Goal: Task Accomplishment & Management: Complete application form

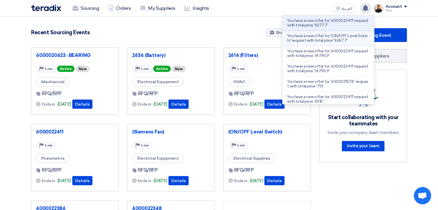
click at [341, 38] on p "You have a new offer for '(ON/OFF Level Switch)' request with total price '9657…" at bounding box center [328, 38] width 82 height 9
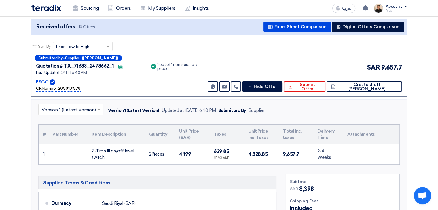
scroll to position [61, 0]
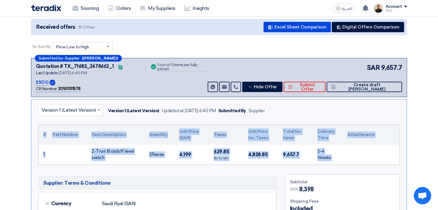
drag, startPoint x: 358, startPoint y: 156, endPoint x: 37, endPoint y: 129, distance: 322.0
click at [37, 129] on div "× Version 1 (Latest Version) Version 1 (Latest Version) Updated at [DATE] 6:40 …" at bounding box center [219, 198] width 376 height 199
copy div "# Part Number Item Description Quantity Unit Price (SAR) Taxes Unit Price Inc. …"
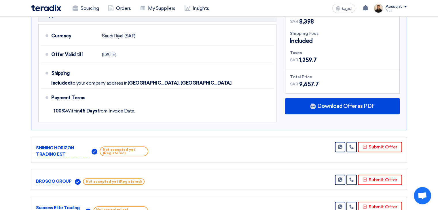
scroll to position [231, 0]
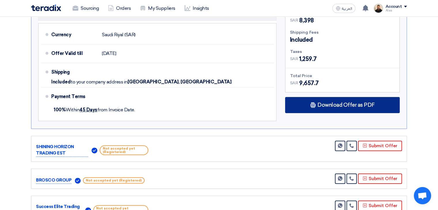
click at [324, 108] on div "Download Offer as PDF" at bounding box center [342, 105] width 115 height 16
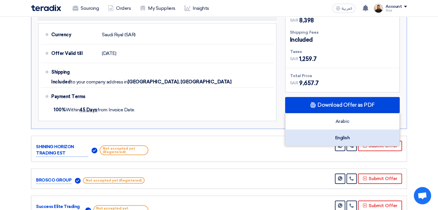
click at [336, 140] on div "English" at bounding box center [343, 138] width 114 height 16
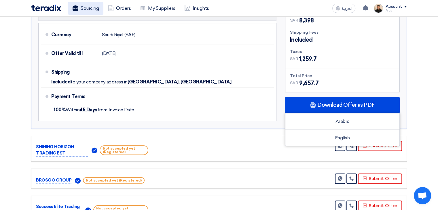
click at [93, 7] on link "Sourcing" at bounding box center [85, 8] width 35 height 13
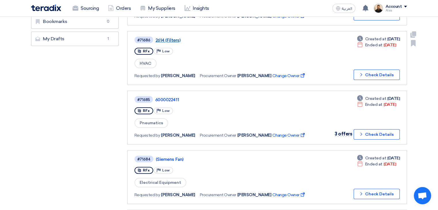
scroll to position [173, 0]
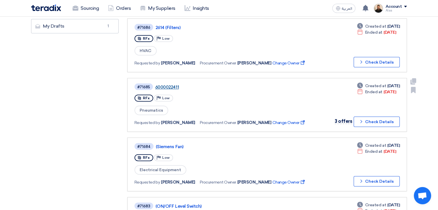
click at [168, 85] on link "6000022411" at bounding box center [227, 87] width 144 height 5
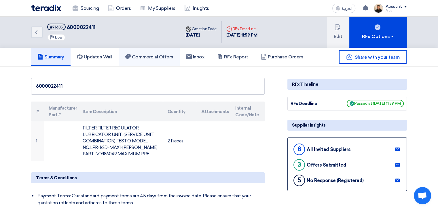
click at [165, 59] on h5 "Commercial Offers" at bounding box center [149, 57] width 48 height 6
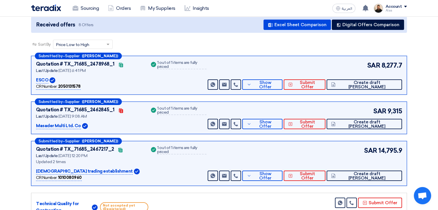
scroll to position [58, 0]
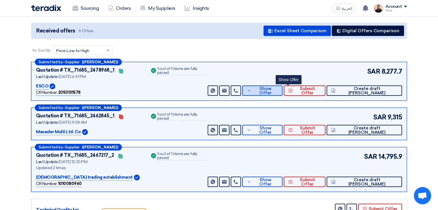
click at [283, 94] on button "Show Offer" at bounding box center [262, 91] width 40 height 10
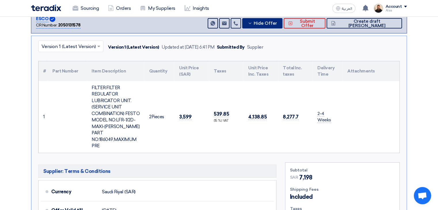
scroll to position [115, 0]
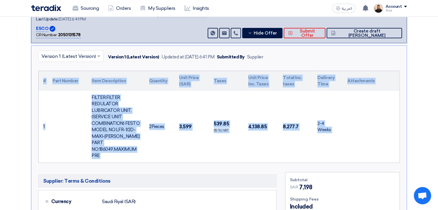
drag, startPoint x: 342, startPoint y: 145, endPoint x: 22, endPoint y: 82, distance: 326.9
copy div "# Part Number Item Description Quantity Unit Price (SAR) Taxes Unit Price Inc. …"
click at [375, 119] on td at bounding box center [371, 127] width 57 height 72
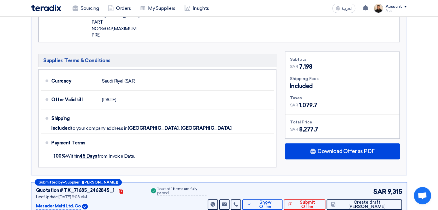
scroll to position [259, 0]
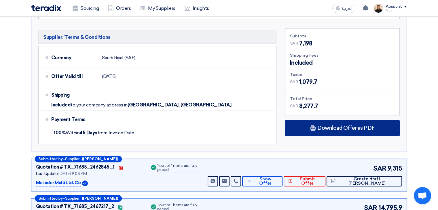
click at [306, 120] on div "Download Offer as PDF" at bounding box center [342, 128] width 115 height 16
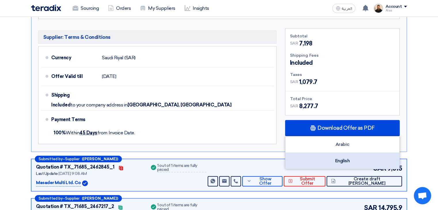
click at [326, 153] on div "English" at bounding box center [343, 161] width 114 height 16
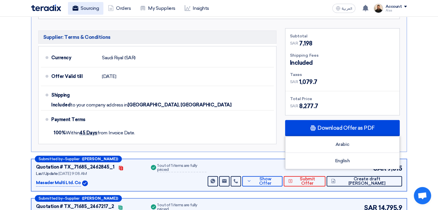
click at [98, 6] on link "Sourcing" at bounding box center [85, 8] width 35 height 13
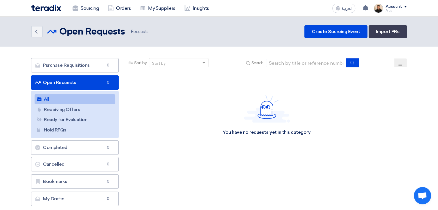
click at [287, 61] on input at bounding box center [306, 63] width 81 height 9
click at [224, 49] on section "Purchase Requisitions Purchase Requisitions 733 Open Requests Open Requests 886…" at bounding box center [219, 134] width 438 height 174
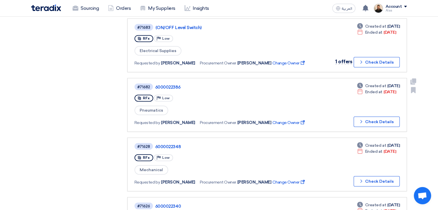
scroll to position [490, 0]
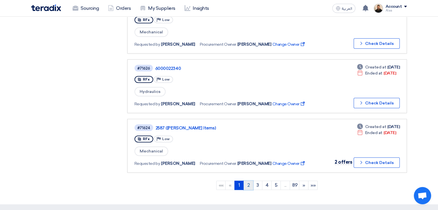
click at [251, 181] on link "2" at bounding box center [249, 185] width 10 height 9
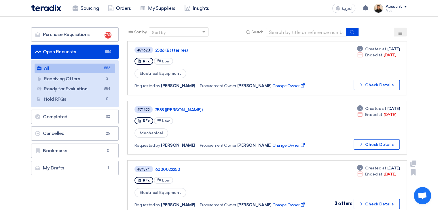
scroll to position [29, 0]
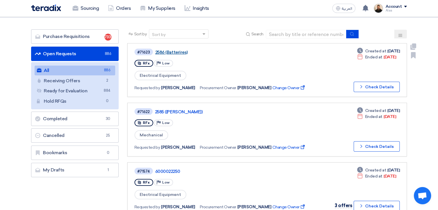
click at [176, 50] on link "2586 (Batterires)" at bounding box center [227, 52] width 144 height 5
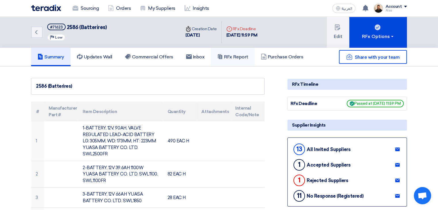
click at [239, 57] on h5 "RFx Report" at bounding box center [232, 57] width 31 height 6
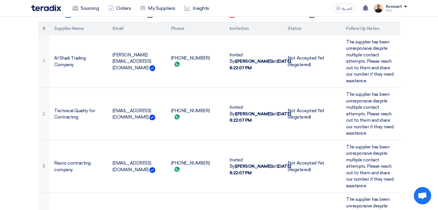
scroll to position [144, 0]
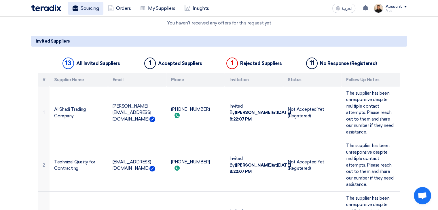
click at [91, 9] on link "Sourcing" at bounding box center [85, 8] width 35 height 13
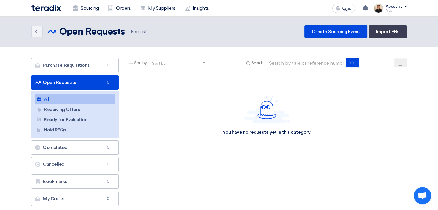
click at [297, 63] on input at bounding box center [306, 63] width 81 height 9
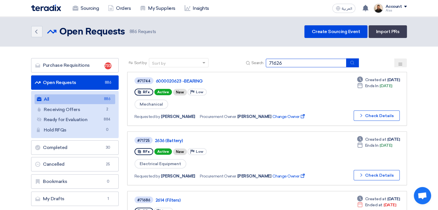
type input "71626"
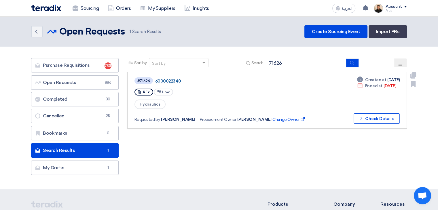
click at [175, 80] on link "6000022340" at bounding box center [227, 81] width 144 height 5
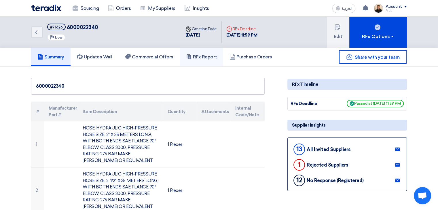
click at [198, 59] on h5 "RFx Report" at bounding box center [201, 57] width 31 height 6
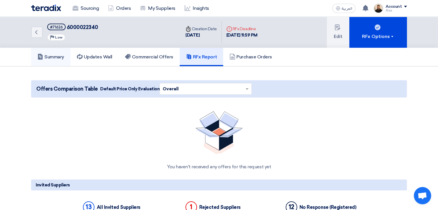
click at [68, 59] on link "Summary" at bounding box center [50, 57] width 39 height 18
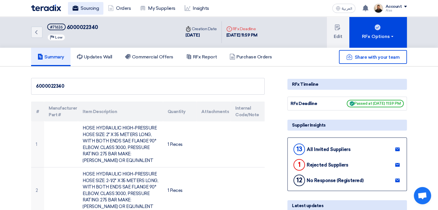
click at [82, 8] on link "Sourcing" at bounding box center [85, 8] width 35 height 13
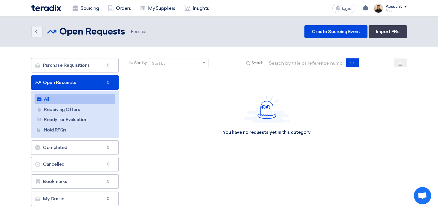
click at [289, 63] on input at bounding box center [306, 63] width 81 height 9
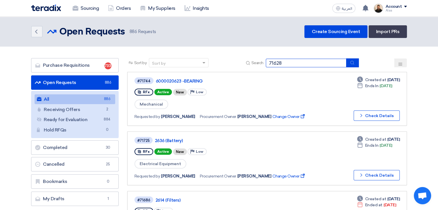
type input "71628"
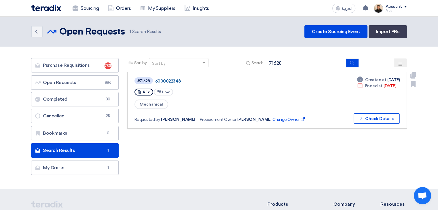
click at [171, 81] on link "6000022348" at bounding box center [227, 81] width 144 height 5
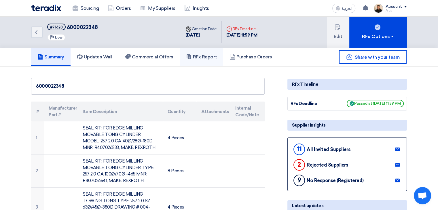
click at [204, 64] on link "RFx Report" at bounding box center [202, 57] width 44 height 18
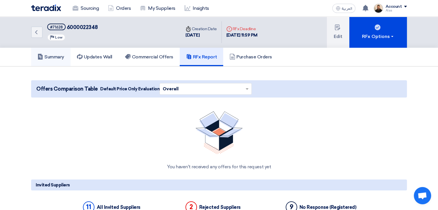
click at [62, 56] on h5 "Summary" at bounding box center [50, 57] width 27 height 6
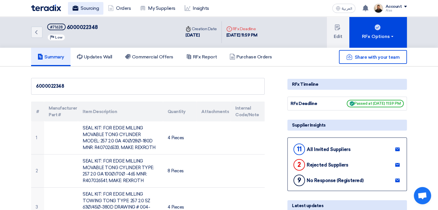
click at [81, 6] on link "Sourcing" at bounding box center [85, 8] width 35 height 13
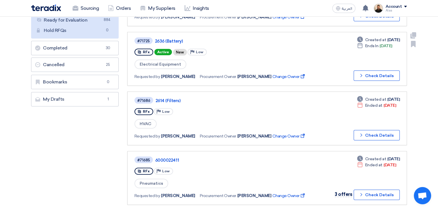
scroll to position [115, 0]
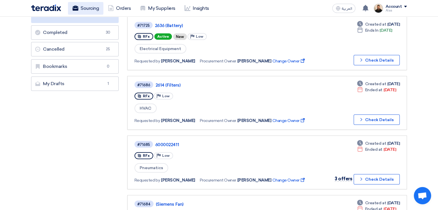
click at [80, 5] on link "Sourcing" at bounding box center [85, 8] width 35 height 13
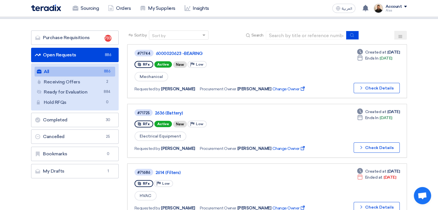
scroll to position [0, 0]
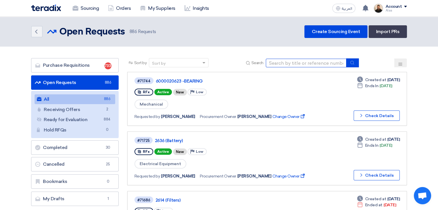
click at [276, 60] on input at bounding box center [306, 63] width 81 height 9
paste input "6000022386"
type input "6000022386"
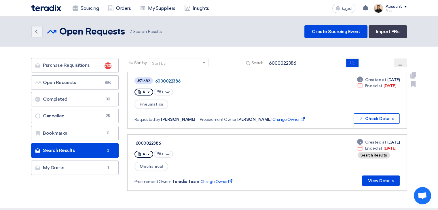
click at [166, 80] on link "6000022386" at bounding box center [227, 81] width 144 height 5
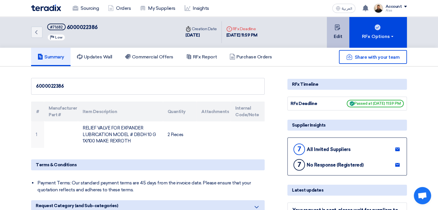
click at [343, 33] on button "Edit" at bounding box center [338, 32] width 22 height 31
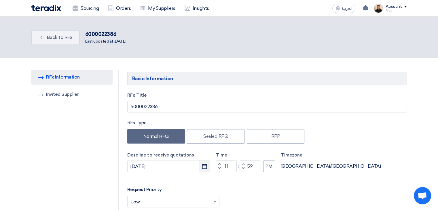
click at [206, 167] on icon "Pick a date" at bounding box center [205, 167] width 6 height 6
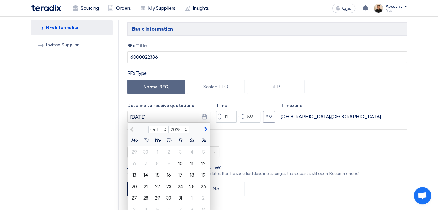
scroll to position [58, 0]
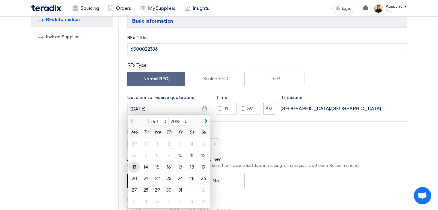
click at [135, 167] on div "13" at bounding box center [135, 168] width 12 height 12
type input "[DATE]"
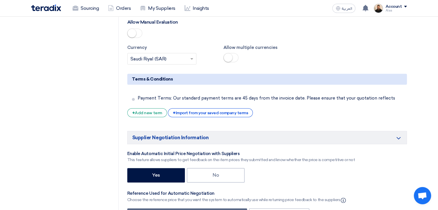
scroll to position [894, 0]
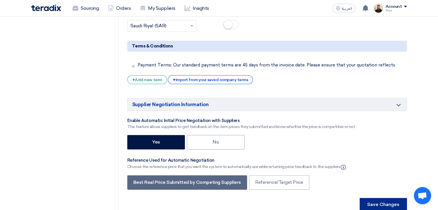
click at [377, 198] on button "Save Changes" at bounding box center [383, 204] width 47 height 13
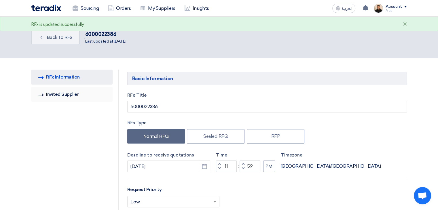
click at [69, 99] on link "Invited Suppliers Invited Supplier" at bounding box center [72, 94] width 82 height 15
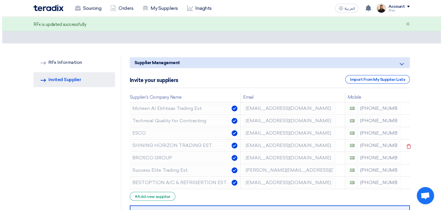
scroll to position [29, 0]
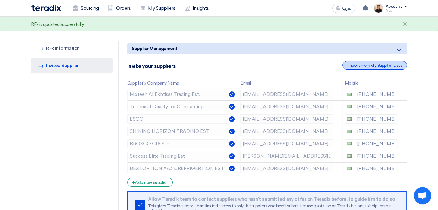
click at [360, 67] on div "Import From My Supplier Lists" at bounding box center [375, 65] width 65 height 9
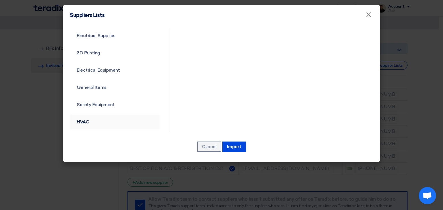
scroll to position [208, 0]
click at [104, 120] on link "Common category" at bounding box center [115, 121] width 90 height 15
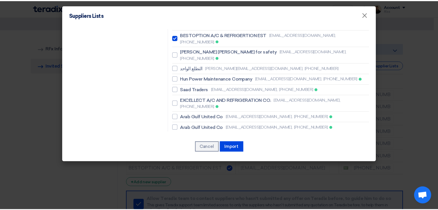
scroll to position [512, 0]
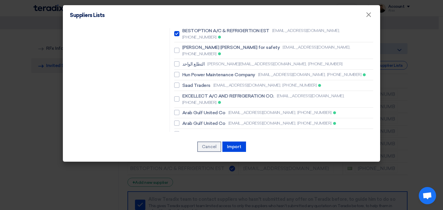
checkbox input "true"
click at [233, 147] on button "Import" at bounding box center [234, 147] width 24 height 10
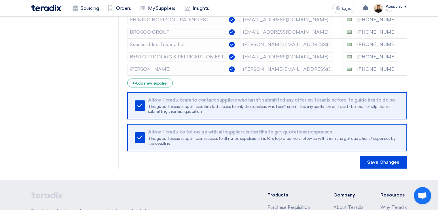
scroll to position [144, 0]
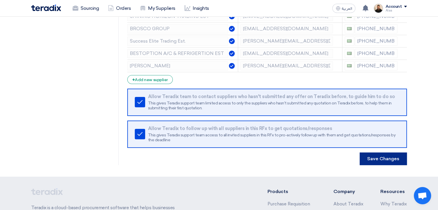
click at [371, 156] on button "Save Changes" at bounding box center [383, 159] width 47 height 13
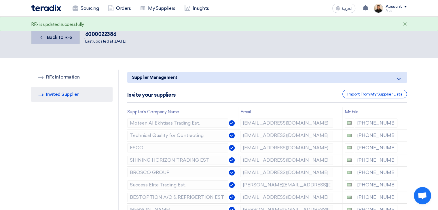
click at [70, 37] on span "Back to RFx" at bounding box center [60, 37] width 26 height 5
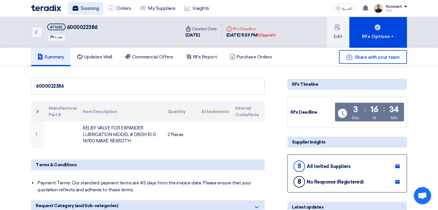
click at [88, 10] on link "Sourcing" at bounding box center [85, 8] width 35 height 13
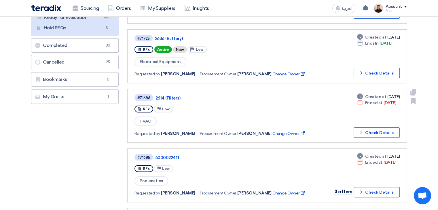
scroll to position [115, 0]
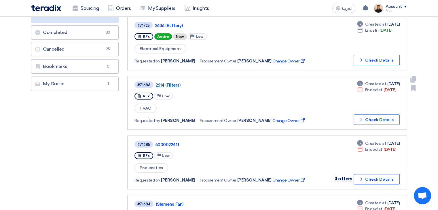
click at [172, 83] on link "2614 (Filters)" at bounding box center [228, 85] width 144 height 5
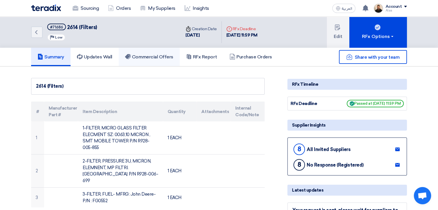
click at [167, 59] on h5 "Commercial Offers" at bounding box center [149, 57] width 48 height 6
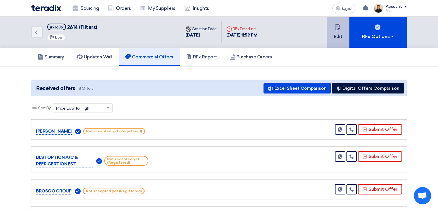
click at [340, 39] on button "Edit" at bounding box center [338, 32] width 22 height 31
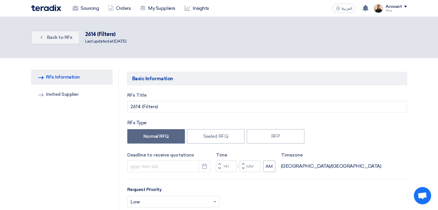
type input "[DATE]"
type input "11"
type input "59"
click at [203, 169] on icon "Pick a date" at bounding box center [205, 167] width 6 height 6
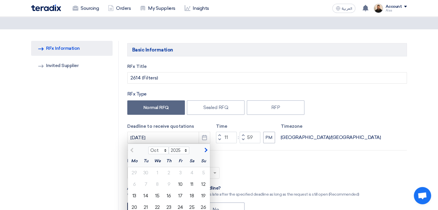
scroll to position [58, 0]
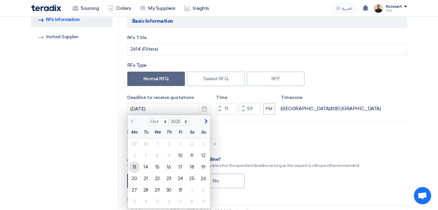
click at [133, 170] on div "13" at bounding box center [135, 168] width 12 height 12
type input "[DATE]"
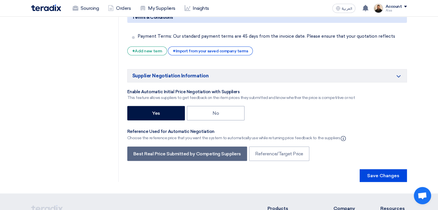
scroll to position [1038, 0]
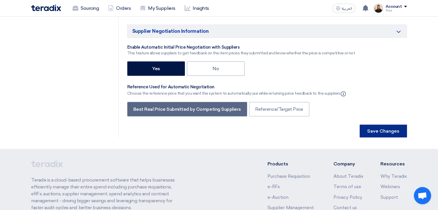
click at [373, 125] on button "Save Changes" at bounding box center [383, 131] width 47 height 13
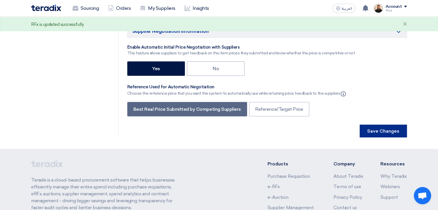
scroll to position [0, 0]
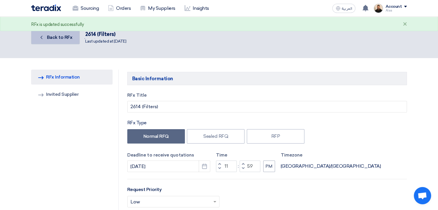
click at [66, 39] on span "Back to RFx" at bounding box center [60, 37] width 26 height 5
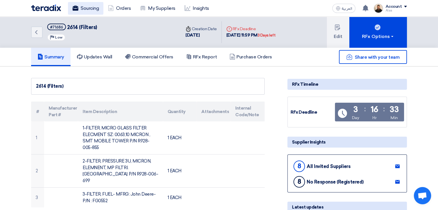
click at [91, 11] on link "Sourcing" at bounding box center [85, 8] width 35 height 13
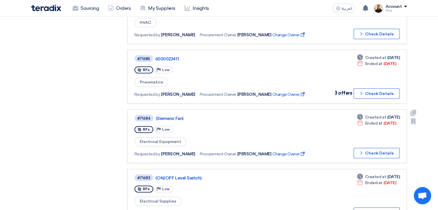
scroll to position [202, 0]
click at [174, 116] on link "(Siemens Fan)" at bounding box center [228, 118] width 144 height 5
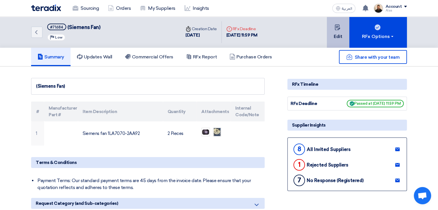
click at [336, 33] on button "Edit" at bounding box center [338, 32] width 22 height 31
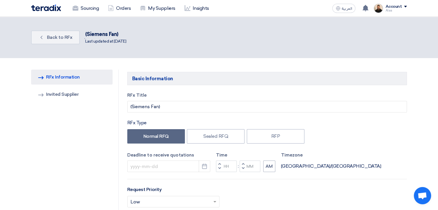
type input "[DATE]"
type input "11"
type input "59"
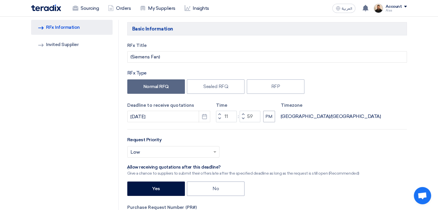
scroll to position [58, 0]
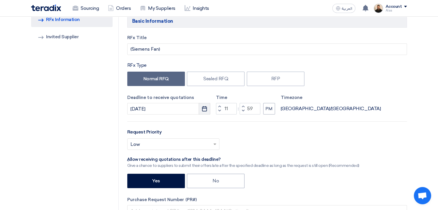
click at [208, 110] on button "Pick a date" at bounding box center [205, 109] width 12 height 12
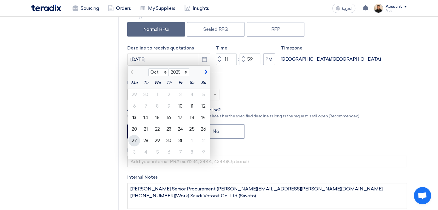
scroll to position [115, 0]
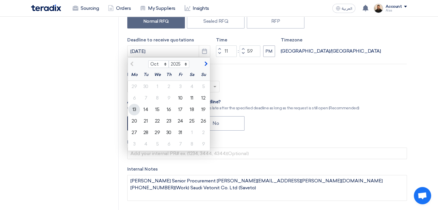
click at [136, 111] on div "13" at bounding box center [135, 110] width 12 height 12
type input "[DATE]"
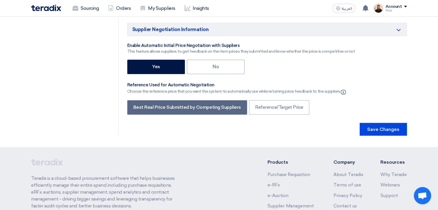
scroll to position [1009, 0]
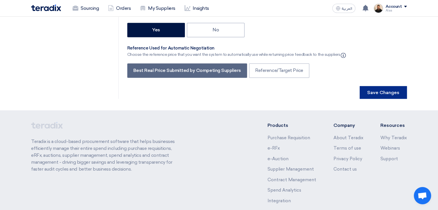
click at [396, 86] on button "Save Changes" at bounding box center [383, 92] width 47 height 13
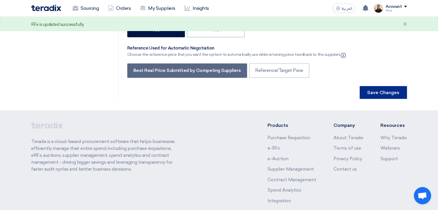
scroll to position [0, 0]
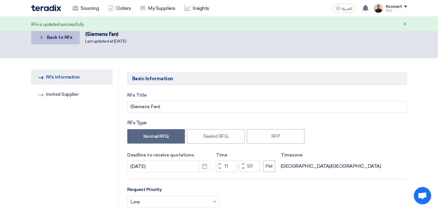
click at [68, 38] on span "Back to RFx" at bounding box center [60, 37] width 26 height 5
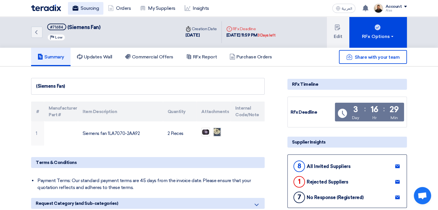
click at [81, 8] on link "Sourcing" at bounding box center [85, 8] width 35 height 13
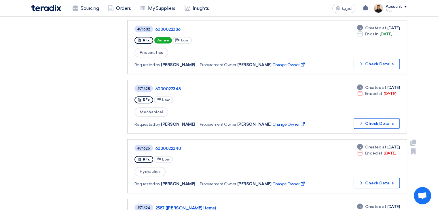
scroll to position [404, 0]
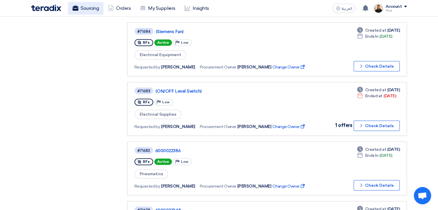
click at [97, 6] on link "Sourcing" at bounding box center [85, 8] width 35 height 13
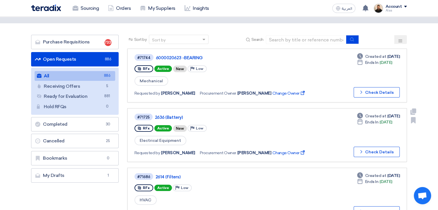
scroll to position [0, 0]
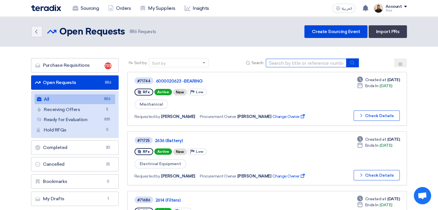
click at [283, 63] on input at bounding box center [306, 63] width 81 height 9
paste input "6000020860"
type input "6000020860"
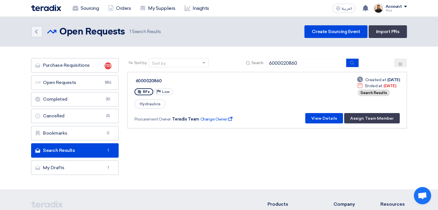
click at [157, 80] on div "6000020860" at bounding box center [208, 80] width 144 height 5
click at [320, 115] on button "View Details" at bounding box center [325, 118] width 38 height 10
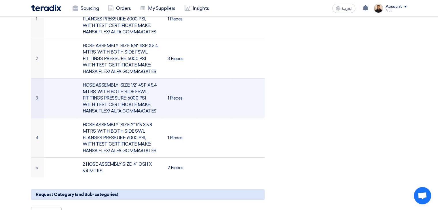
scroll to position [144, 0]
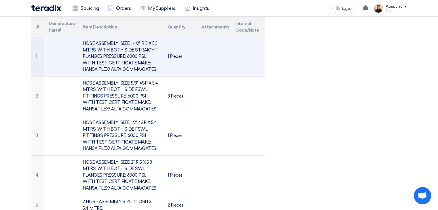
click at [133, 58] on td "HOSE ASSEMBLY: SIZE: 1-1/2" R15 X 5.3 MTRS. WITH BOTH SIDE STRAIGHT FLANGES PRE…" at bounding box center [120, 56] width 85 height 39
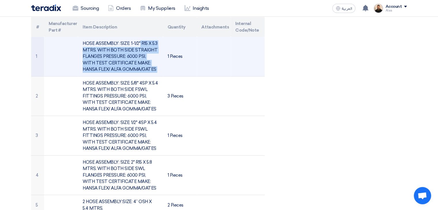
click at [133, 58] on td "HOSE ASSEMBLY: SIZE: 1-1/2" R15 X 5.3 MTRS. WITH BOTH SIDE STRAIGHT FLANGES PRE…" at bounding box center [120, 56] width 85 height 39
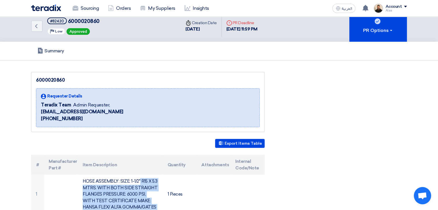
scroll to position [0, 0]
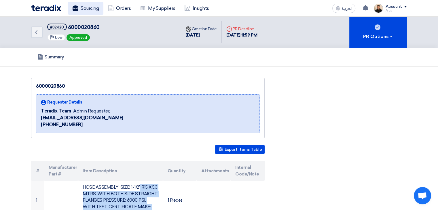
click at [88, 5] on link "Sourcing" at bounding box center [85, 8] width 35 height 13
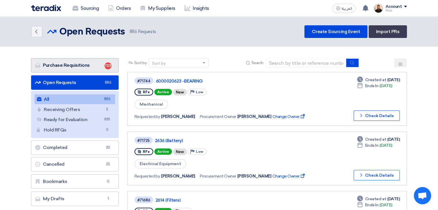
click at [93, 66] on link "Purchase Requisitions Purchase Requisitions 733" at bounding box center [75, 65] width 88 height 14
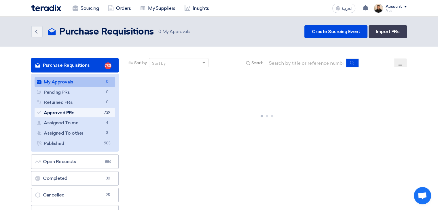
click at [94, 113] on link "Approved PRs Approved PRs 729" at bounding box center [75, 113] width 81 height 10
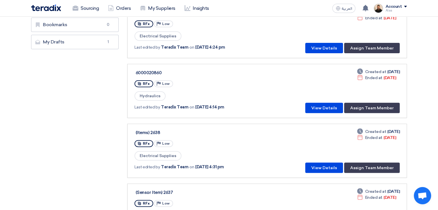
scroll to position [259, 0]
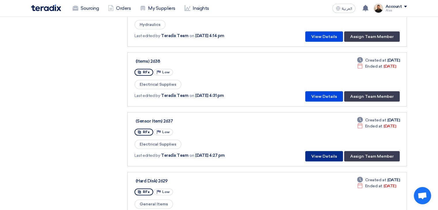
click at [318, 155] on button "View Details" at bounding box center [325, 156] width 38 height 10
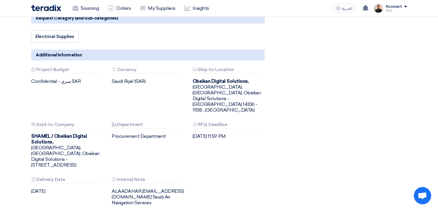
scroll to position [69, 0]
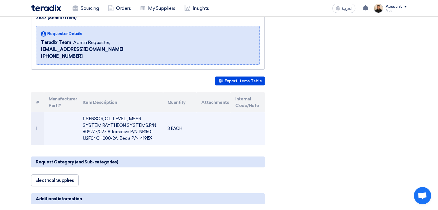
click at [115, 126] on td "1-SENSOR, OIL LEVEL , MSSR SYSTEM RAYTHEON SYSTEMS.P/N: 809277/097 Alternative …" at bounding box center [120, 128] width 85 height 33
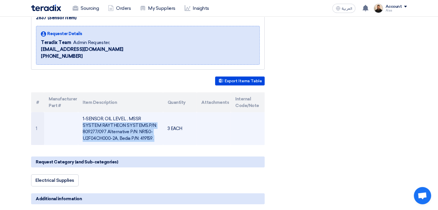
click at [115, 126] on td "1-SENSOR, OIL LEVEL , MSSR SYSTEM RAYTHEON SYSTEMS.P/N: 809277/097 Alternative …" at bounding box center [120, 128] width 85 height 33
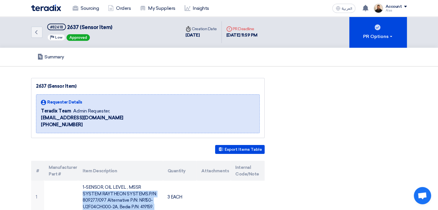
scroll to position [29, 0]
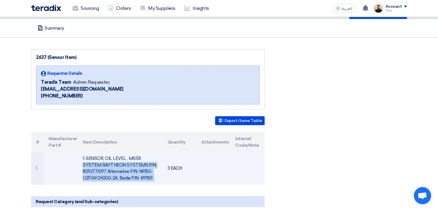
click at [138, 163] on td "1-SENSOR, OIL LEVEL , MSSR SYSTEM RAYTHEON SYSTEMS.P/N: 809277/097 Alternative …" at bounding box center [120, 168] width 85 height 33
drag, startPoint x: 83, startPoint y: 158, endPoint x: 106, endPoint y: 173, distance: 27.2
click at [106, 173] on td "1-SENSOR, OIL LEVEL , MSSR SYSTEM RAYTHEON SYSTEMS.P/N: 809277/097 Alternative …" at bounding box center [120, 168] width 85 height 33
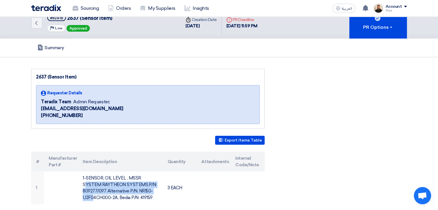
scroll to position [0, 0]
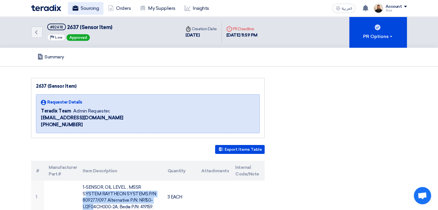
click at [86, 10] on link "Sourcing" at bounding box center [85, 8] width 35 height 13
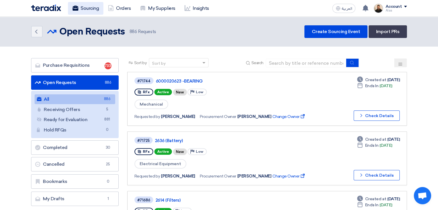
click at [94, 11] on link "Sourcing" at bounding box center [85, 8] width 35 height 13
click at [95, 10] on link "Sourcing" at bounding box center [85, 8] width 35 height 13
click at [153, 9] on link "My Suppliers" at bounding box center [157, 8] width 44 height 13
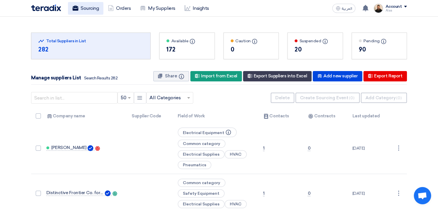
click at [84, 6] on link "Sourcing" at bounding box center [85, 8] width 35 height 13
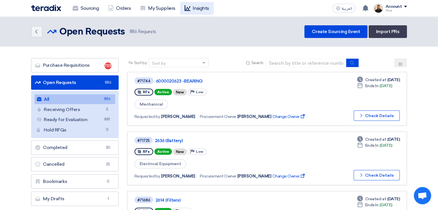
click at [191, 7] on link "Insights" at bounding box center [197, 8] width 34 height 13
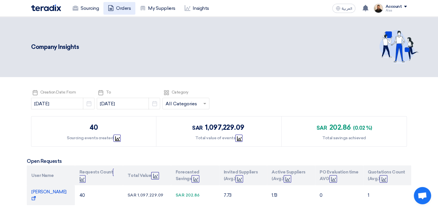
click at [122, 10] on link "Orders" at bounding box center [119, 8] width 32 height 13
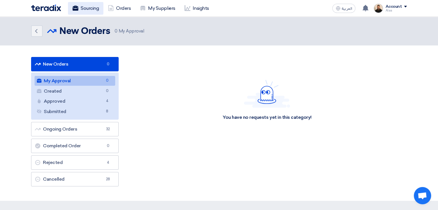
click at [95, 12] on link "Sourcing" at bounding box center [85, 8] width 35 height 13
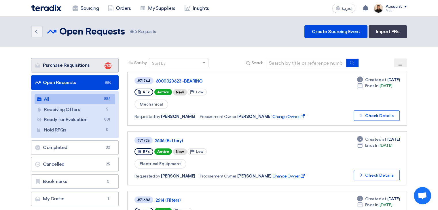
click at [97, 59] on link "Purchase Requisitions Purchase Requisitions 733" at bounding box center [75, 65] width 88 height 14
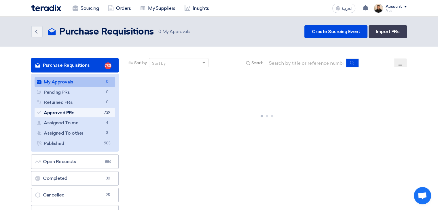
click at [103, 113] on link "Approved PRs Approved PRs 729" at bounding box center [75, 113] width 81 height 10
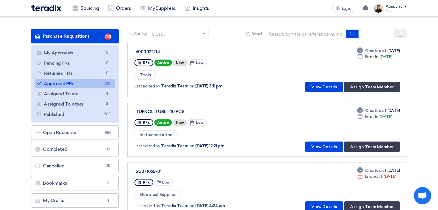
scroll to position [29, 0]
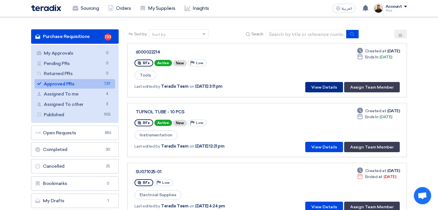
click at [329, 86] on button "View Details" at bounding box center [325, 87] width 38 height 10
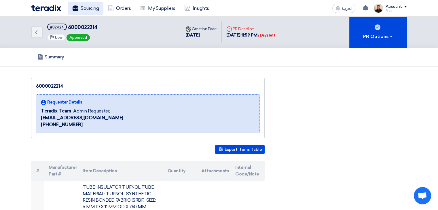
click at [89, 10] on link "Sourcing" at bounding box center [85, 8] width 35 height 13
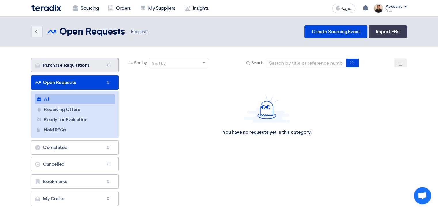
click at [95, 70] on link "Purchase Requisitions Purchase Requisitions 0" at bounding box center [75, 65] width 88 height 14
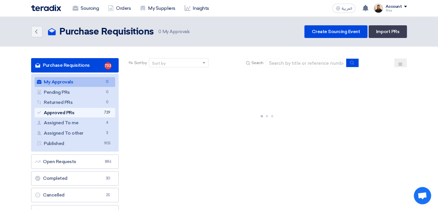
click at [104, 111] on span "729" at bounding box center [107, 113] width 7 height 6
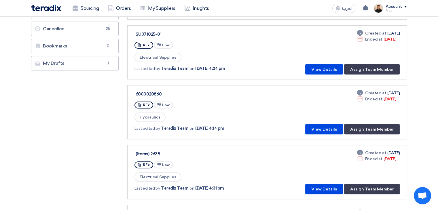
scroll to position [173, 0]
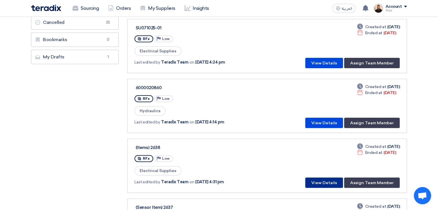
click at [320, 182] on button "View Details" at bounding box center [325, 183] width 38 height 10
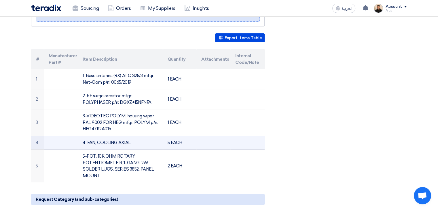
scroll to position [120, 0]
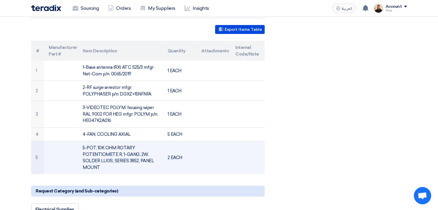
drag, startPoint x: 35, startPoint y: 67, endPoint x: 200, endPoint y: 165, distance: 192.3
click at [200, 165] on tbody "1 1-Base antenna (RX) ATC S25/3 mfgr: Net-Com p/n: 0065/2019 1 EACH 2 2-RF surg…" at bounding box center [148, 118] width 234 height 114
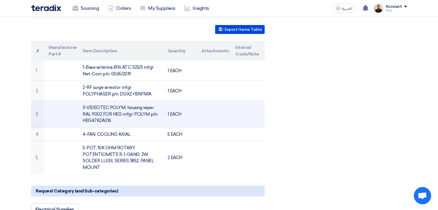
copy tbody "1 1-Base antenna (RX) ATC S25/3 mfgr: Net-Com p/n: 0065/2019 1 EACH 2 2-RF surg…"
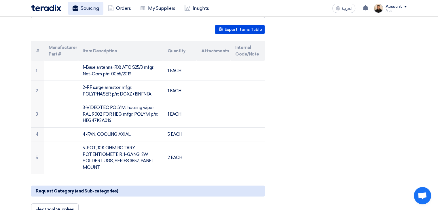
click at [92, 14] on link "Sourcing" at bounding box center [85, 8] width 35 height 13
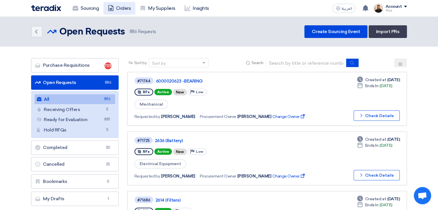
click at [125, 10] on link "Orders" at bounding box center [119, 8] width 32 height 13
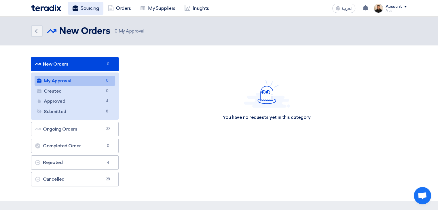
click at [86, 10] on link "Sourcing" at bounding box center [85, 8] width 35 height 13
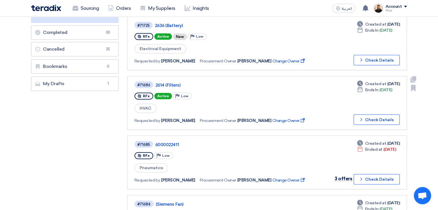
scroll to position [144, 0]
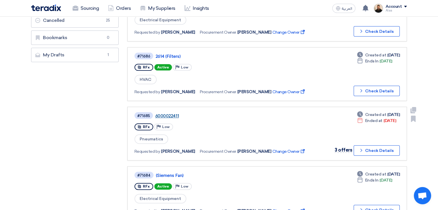
click at [165, 115] on link "6000022411" at bounding box center [227, 116] width 144 height 5
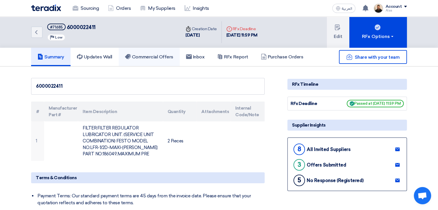
click at [155, 57] on h5 "Commercial Offers" at bounding box center [149, 57] width 48 height 6
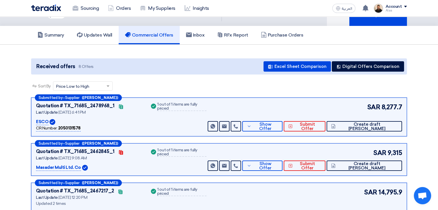
scroll to position [58, 0]
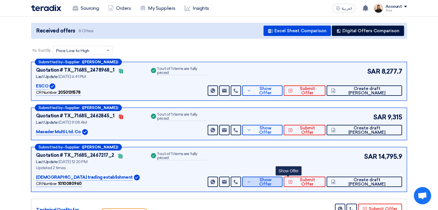
click at [283, 177] on button "Show Offer" at bounding box center [262, 182] width 40 height 10
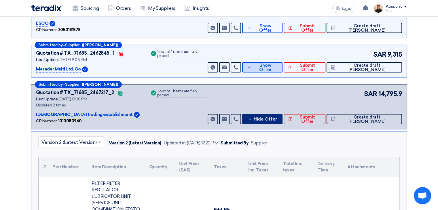
scroll to position [86, 0]
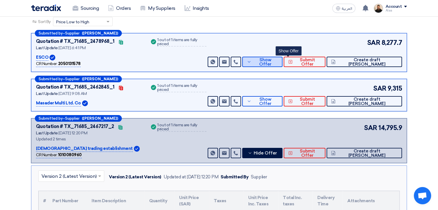
click at [278, 62] on span "Show Offer" at bounding box center [265, 62] width 25 height 9
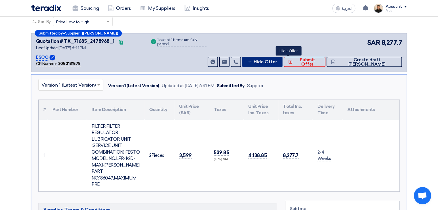
click at [277, 61] on span "Hide Offer" at bounding box center [265, 62] width 23 height 4
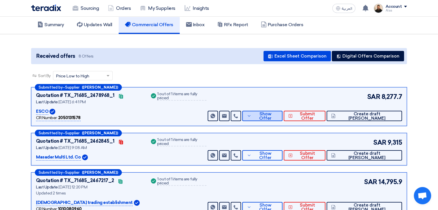
scroll to position [0, 0]
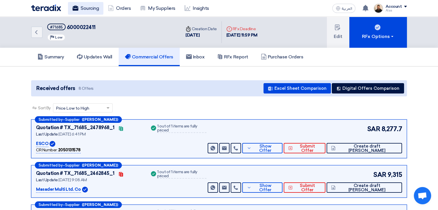
click at [80, 5] on link "Sourcing" at bounding box center [85, 8] width 35 height 13
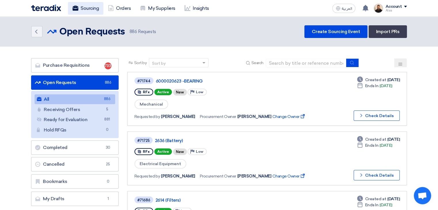
click at [89, 12] on link "Sourcing" at bounding box center [85, 8] width 35 height 13
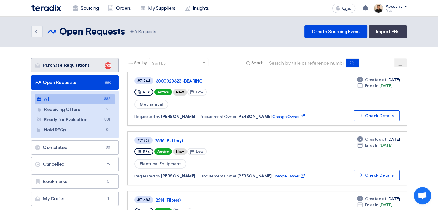
click at [92, 65] on link "Purchase Requisitions Purchase Requisitions 733" at bounding box center [75, 65] width 88 height 14
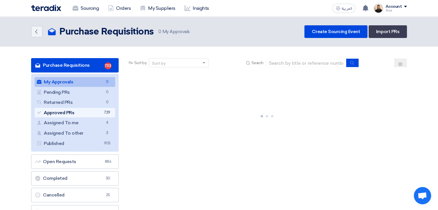
click at [102, 114] on link "Approved PRs Approved PRs 729" at bounding box center [75, 113] width 81 height 10
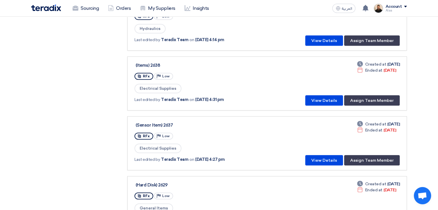
scroll to position [259, 0]
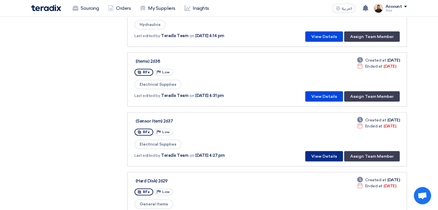
click at [321, 153] on button "View Details" at bounding box center [325, 156] width 38 height 10
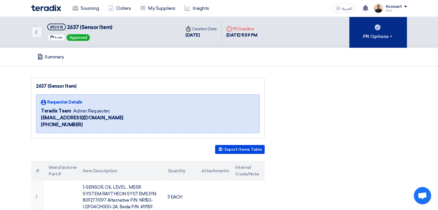
click at [372, 33] on div "PR Options" at bounding box center [379, 36] width 30 height 7
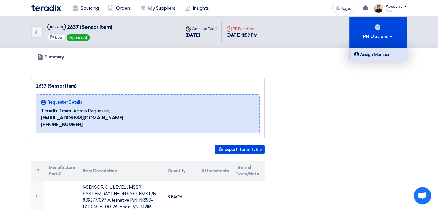
click at [376, 56] on div "Assign Member" at bounding box center [378, 54] width 50 height 7
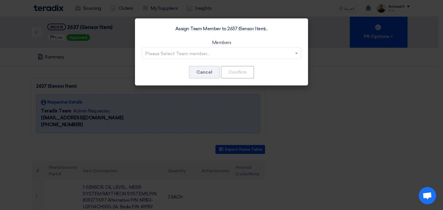
click at [268, 48] on div "Please Select Team member..." at bounding box center [221, 54] width 159 height 12
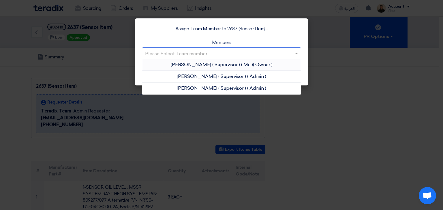
click at [259, 64] on app-roles "Owner" at bounding box center [262, 64] width 17 height 5
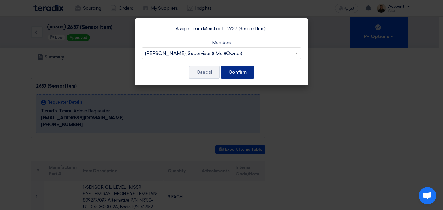
click at [248, 72] on button "Confirm" at bounding box center [237, 72] width 33 height 13
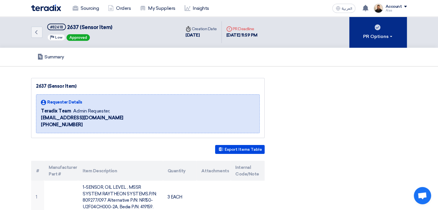
click at [372, 36] on div "PR Options" at bounding box center [379, 36] width 30 height 7
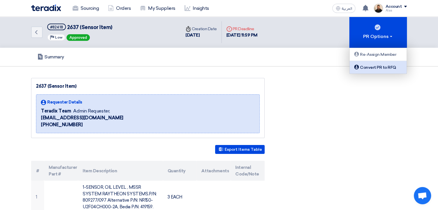
click at [375, 67] on div "Convert PR to RFQ" at bounding box center [378, 67] width 50 height 7
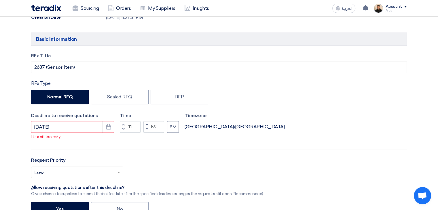
scroll to position [202, 0]
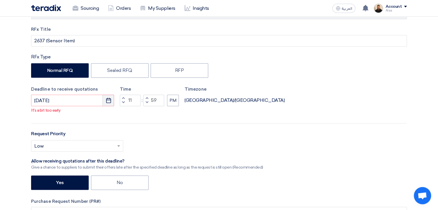
click at [111, 101] on use "button" at bounding box center [108, 100] width 5 height 5
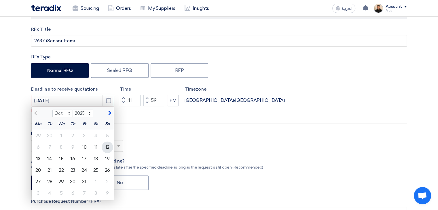
click at [106, 147] on div "12" at bounding box center [108, 148] width 12 height 12
type input "[DATE]"
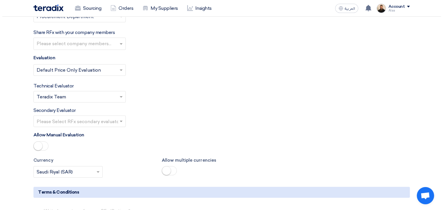
scroll to position [951, 0]
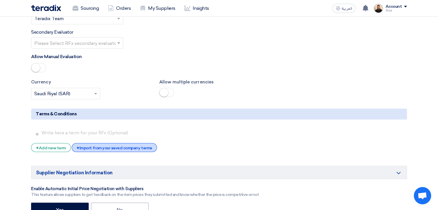
click at [114, 143] on div "+ Import from your saved company terms" at bounding box center [114, 147] width 85 height 9
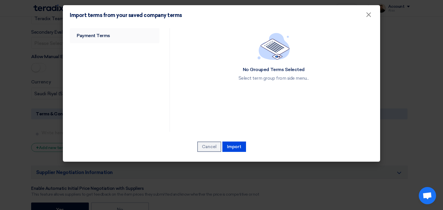
click at [95, 40] on link "Payment Terms" at bounding box center [115, 35] width 90 height 15
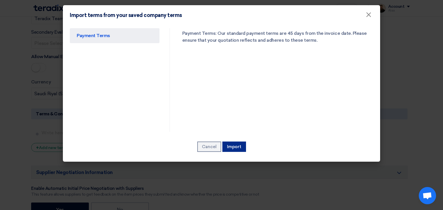
click at [229, 146] on button "Import" at bounding box center [234, 147] width 24 height 10
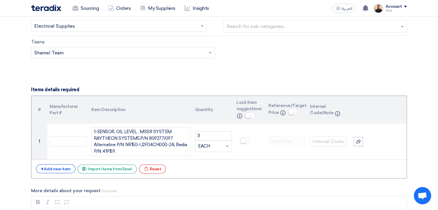
scroll to position [394, 0]
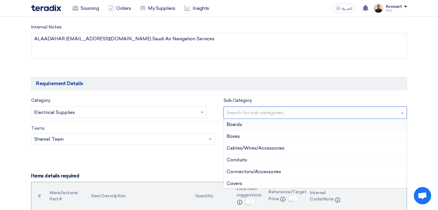
click at [270, 112] on input "text" at bounding box center [316, 114] width 179 height 10
type input "se"
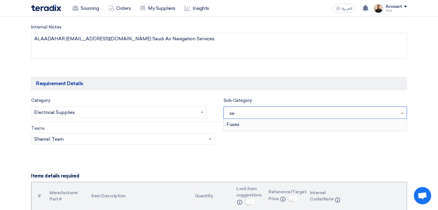
click at [260, 115] on input "se" at bounding box center [314, 114] width 174 height 10
click at [182, 109] on input "text" at bounding box center [116, 113] width 164 height 10
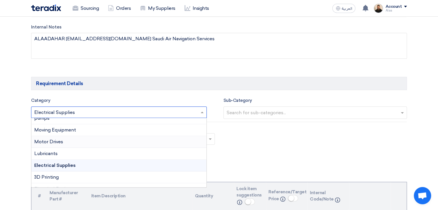
scroll to position [86, 0]
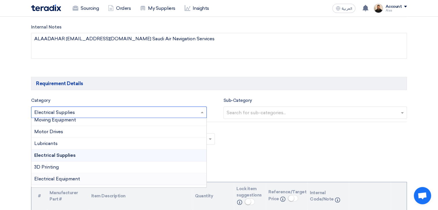
click at [74, 178] on span "Electrical Equipment" at bounding box center [57, 178] width 46 height 5
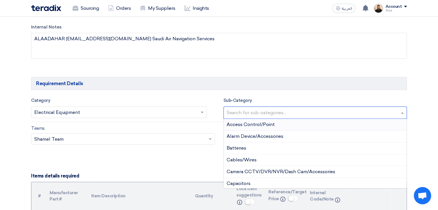
click at [241, 114] on input "text" at bounding box center [316, 114] width 179 height 10
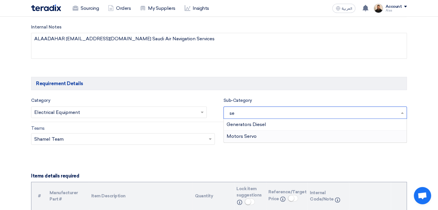
type input "s"
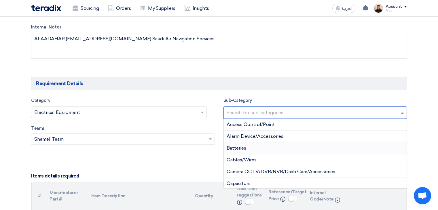
click at [175, 113] on input "text" at bounding box center [116, 113] width 164 height 10
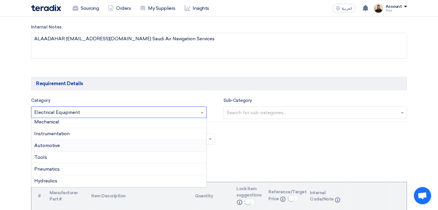
scroll to position [0, 0]
click at [75, 132] on div "Instrumentation" at bounding box center [118, 136] width 175 height 12
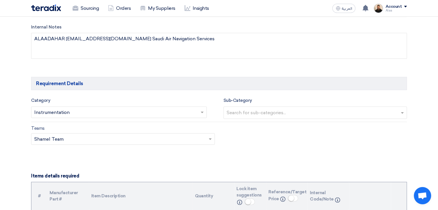
click at [233, 114] on input "text" at bounding box center [316, 114] width 179 height 10
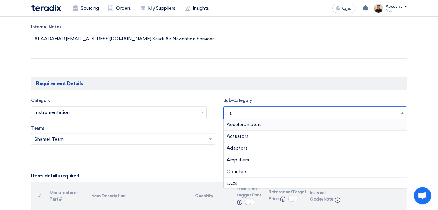
type input "se"
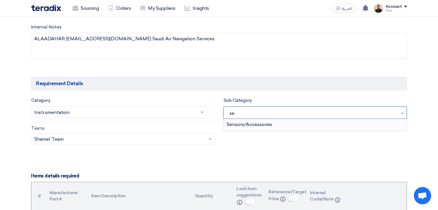
click at [257, 125] on span "Sensors/Accessories" at bounding box center [250, 124] width 46 height 5
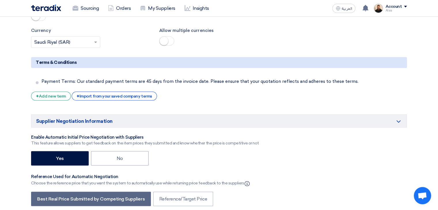
scroll to position [1057, 0]
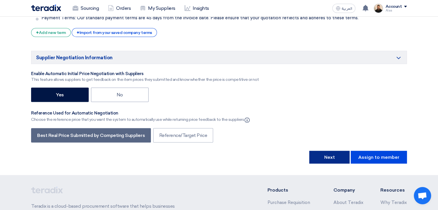
click at [334, 151] on button "Next" at bounding box center [330, 157] width 40 height 13
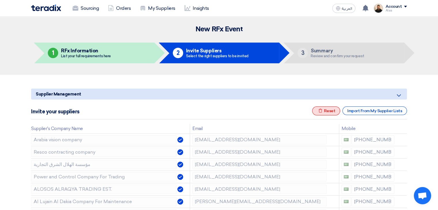
click at [331, 111] on div "Excel file Reset" at bounding box center [326, 111] width 28 height 9
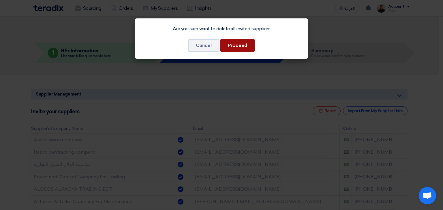
click at [240, 45] on button "Proceed" at bounding box center [237, 45] width 34 height 13
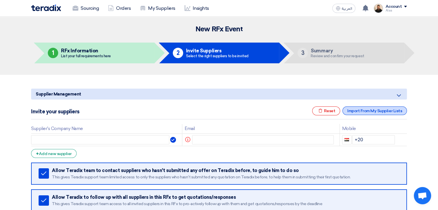
click at [357, 109] on div "Import From My Supplier Lists" at bounding box center [375, 111] width 65 height 9
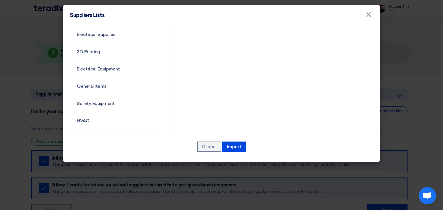
scroll to position [208, 0]
click at [98, 123] on link "Common category" at bounding box center [115, 121] width 90 height 15
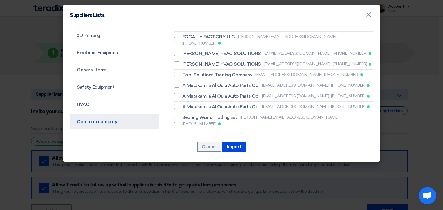
click at [104, 123] on link "Common category" at bounding box center [115, 121] width 90 height 15
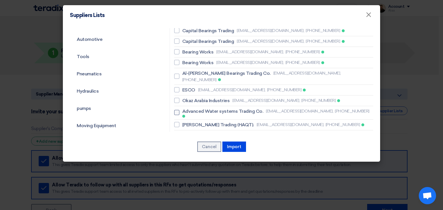
scroll to position [58, 0]
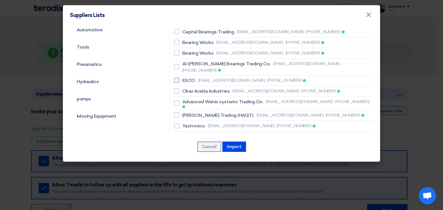
click at [186, 77] on span "ESCO" at bounding box center [188, 80] width 13 height 7
click at [186, 79] on input "ESCO [EMAIL_ADDRESS][DOMAIN_NAME], [PHONE_NUMBER]" at bounding box center [184, 81] width 4 height 4
checkbox input "true"
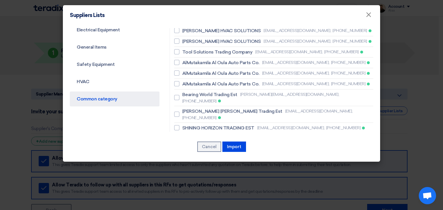
scroll to position [259, 0]
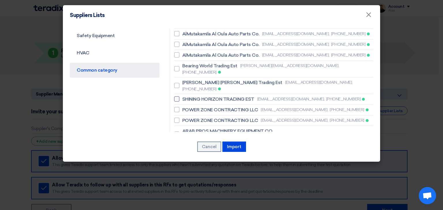
click at [203, 96] on span "SHINING HORIZON TRADING EST" at bounding box center [218, 99] width 72 height 7
click at [186, 97] on input "SHINING HORIZON TRADING EST [EMAIL_ADDRESS][DOMAIN_NAME], [PHONE_NUMBER]" at bounding box center [184, 99] width 4 height 4
checkbox input "true"
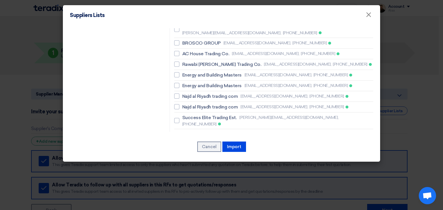
scroll to position [375, 0]
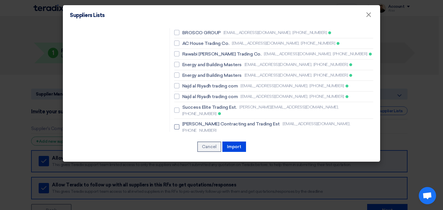
click at [207, 121] on span "[PERSON_NAME] Contracting and Trading Est" at bounding box center [230, 124] width 97 height 7
click at [186, 125] on input "[PERSON_NAME] Contracting and Trading Est [EMAIL_ADDRESS][DOMAIN_NAME], [PHONE_…" at bounding box center [184, 127] width 4 height 4
checkbox input "true"
click at [202, 104] on span "Success Elite Trading Est." at bounding box center [209, 107] width 54 height 7
click at [186, 109] on input "Success Elite Trading Est. [PERSON_NAME][EMAIL_ADDRESS][DOMAIN_NAME], [PHONE_NU…" at bounding box center [184, 111] width 4 height 4
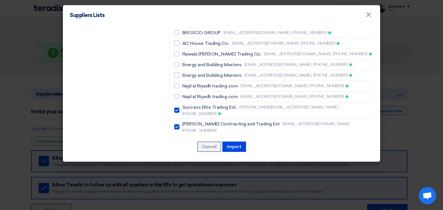
checkbox input "true"
click at [207, 165] on span "BESTOPTION A/C & REFRIGERTION EST" at bounding box center [225, 168] width 87 height 7
click at [186, 170] on input "BESTOPTION A/C & REFRIGERTION EST [EMAIL_ADDRESS][DOMAIN_NAME], [PHONE_NUMBER]" at bounding box center [184, 172] width 4 height 4
checkbox input "true"
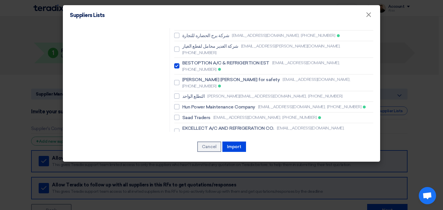
scroll to position [490, 0]
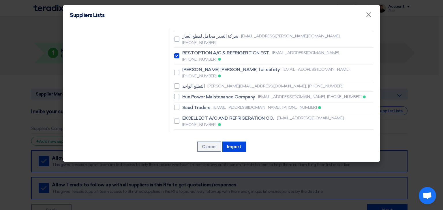
click at [205, 164] on span "Resco contracting company" at bounding box center [212, 167] width 61 height 7
click at [186, 165] on input "Resco contracting company [EMAIL_ADDRESS][DOMAIN_NAME], [PHONE_NUMBER]" at bounding box center [184, 167] width 4 height 4
checkbox input "true"
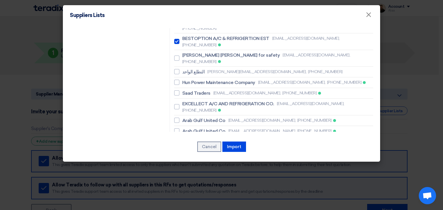
scroll to position [512, 0]
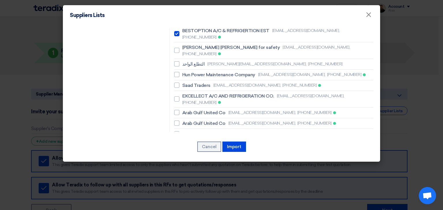
checkbox input "true"
click at [234, 146] on button "Import" at bounding box center [234, 147] width 24 height 10
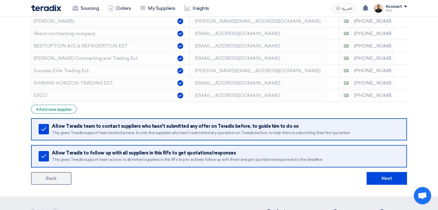
scroll to position [173, 0]
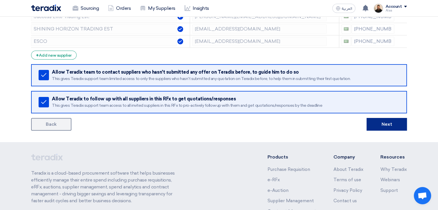
click at [378, 121] on button "Next" at bounding box center [387, 124] width 40 height 13
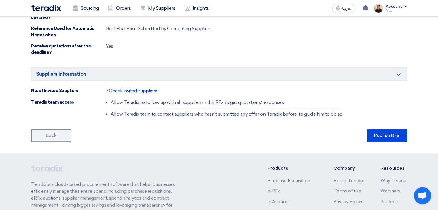
scroll to position [420, 0]
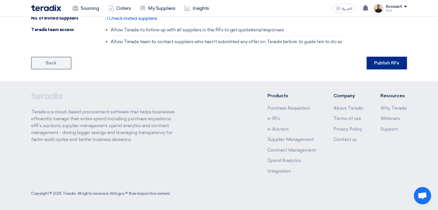
click at [381, 61] on button "Publish RFx" at bounding box center [387, 63] width 40 height 13
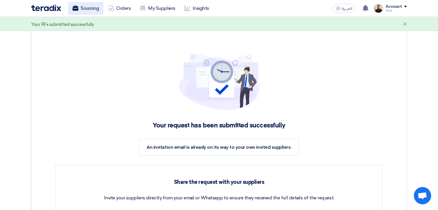
click at [95, 11] on link "Sourcing" at bounding box center [85, 8] width 35 height 13
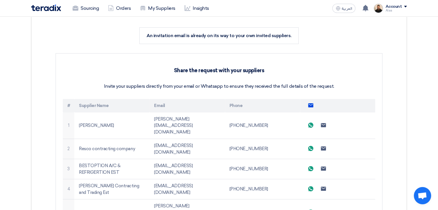
scroll to position [144, 0]
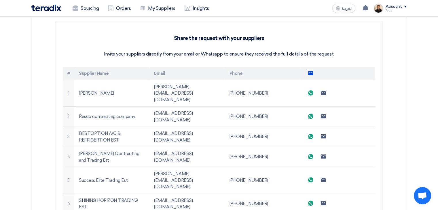
click at [309, 73] on use at bounding box center [310, 73] width 5 height 4
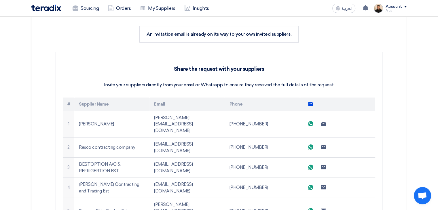
scroll to position [115, 0]
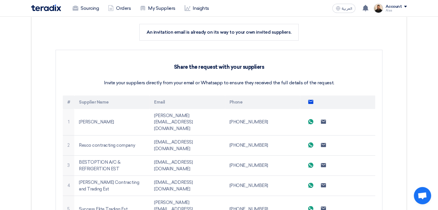
click at [311, 102] on use at bounding box center [310, 102] width 5 height 4
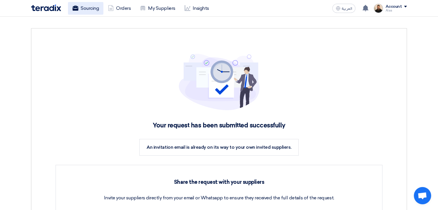
click at [96, 11] on link "Sourcing" at bounding box center [85, 8] width 35 height 13
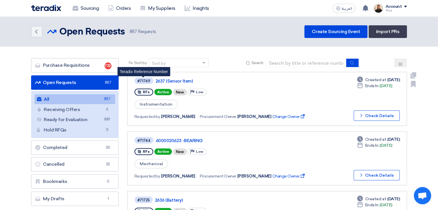
click at [140, 80] on div "#71749" at bounding box center [144, 81] width 13 height 4
copy div "71749"
